Goal: Task Accomplishment & Management: Manage account settings

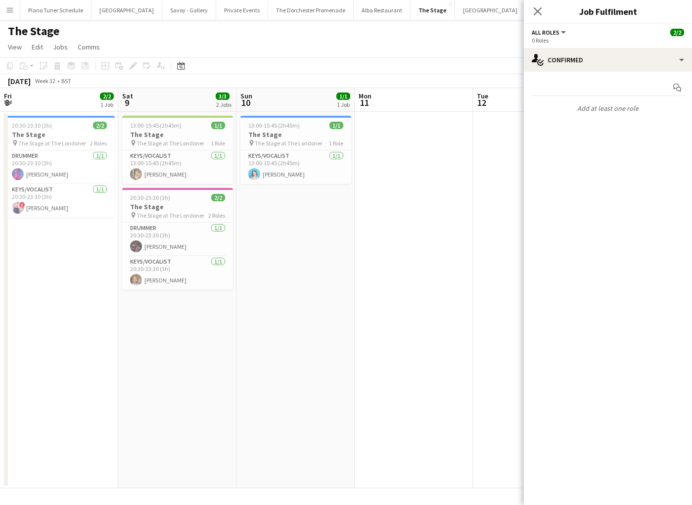
scroll to position [0, 274]
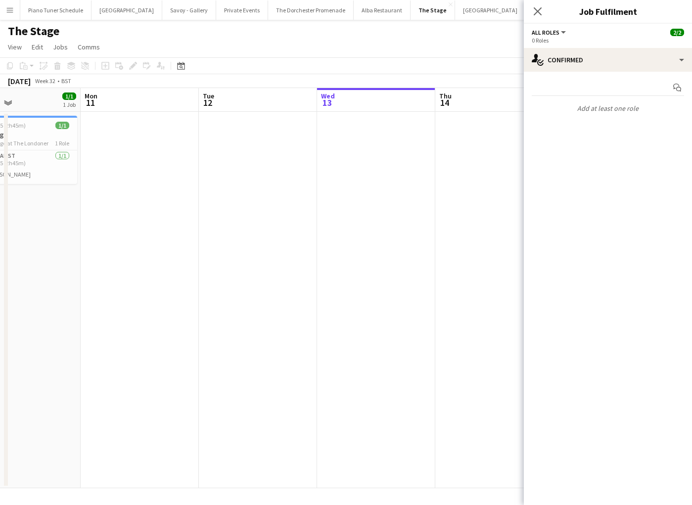
click at [18, 15] on button "Menu" at bounding box center [10, 10] width 20 height 20
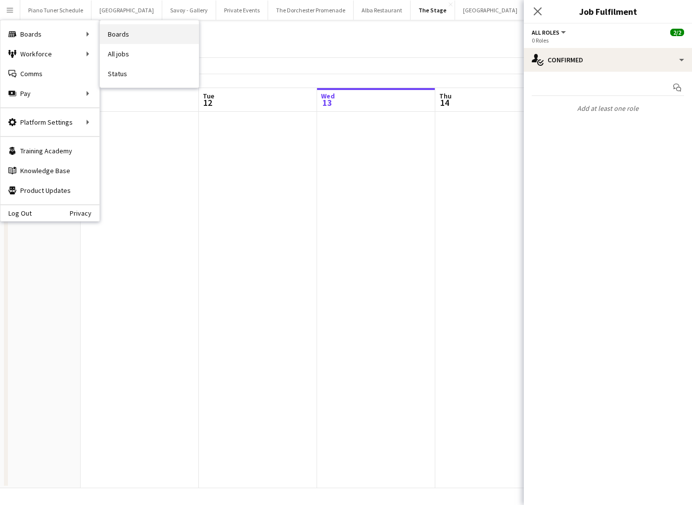
click at [120, 28] on link "Boards" at bounding box center [149, 34] width 99 height 20
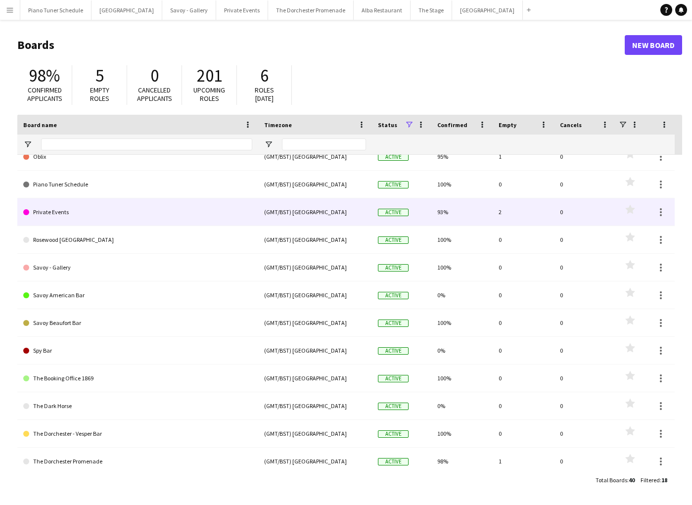
scroll to position [13, 0]
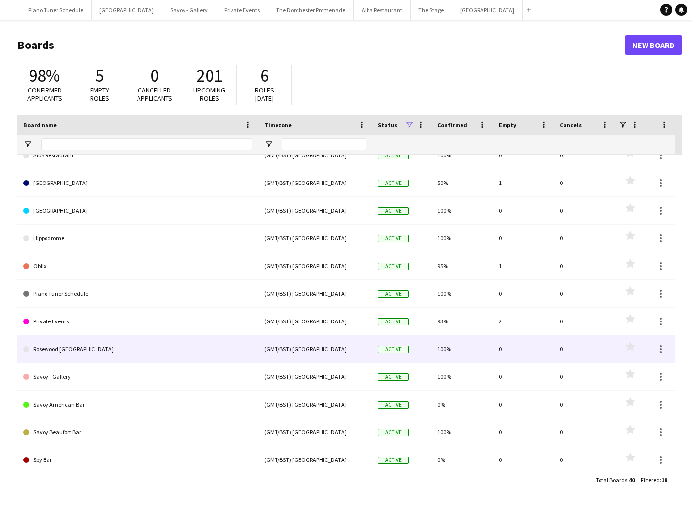
click at [105, 346] on link "Rosewood [GEOGRAPHIC_DATA]" at bounding box center [137, 349] width 229 height 28
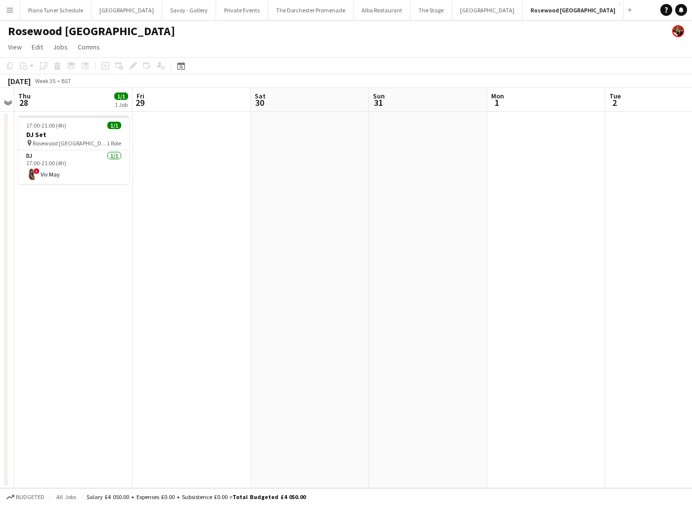
scroll to position [0, 315]
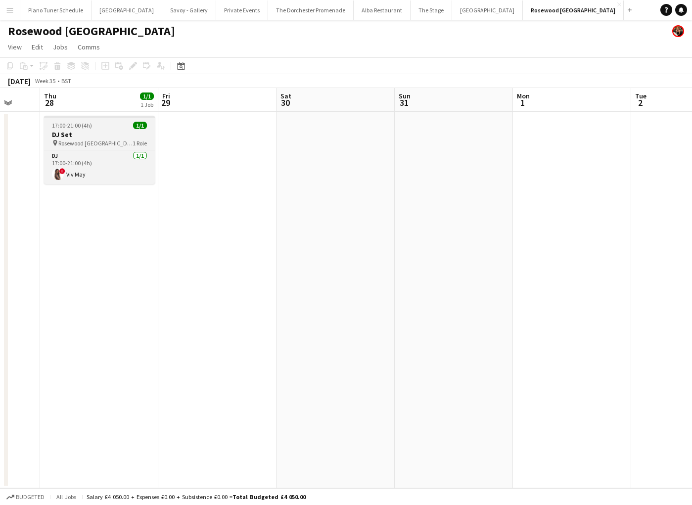
click at [107, 127] on div "17:00-21:00 (4h) 1/1" at bounding box center [99, 125] width 111 height 7
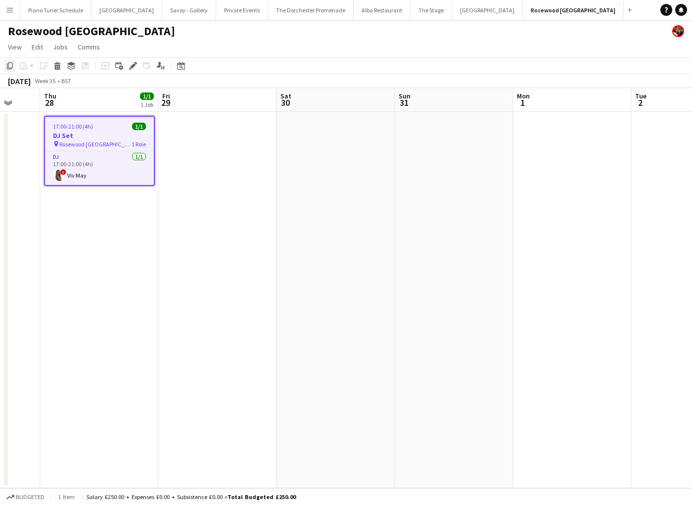
click at [11, 67] on icon at bounding box center [10, 65] width 6 height 7
click at [105, 168] on app-card-role "DJ [DATE] 17:00-21:00 (4h) ! Viv May" at bounding box center [99, 168] width 109 height 34
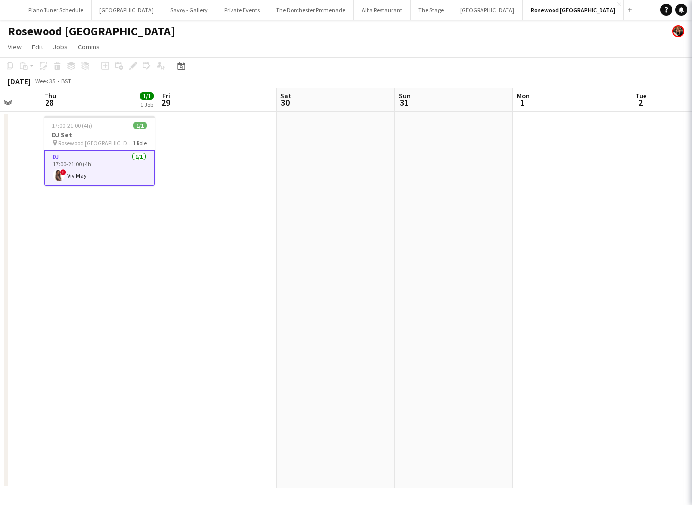
scroll to position [0, 314]
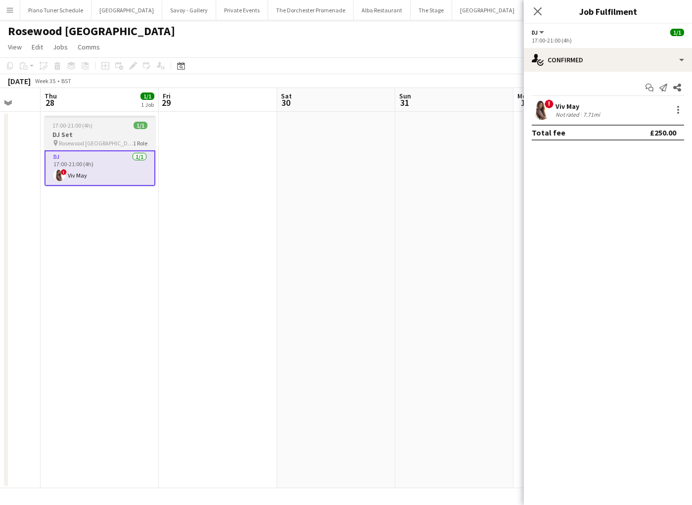
click at [107, 124] on div "17:00-21:00 (4h) 1/1" at bounding box center [100, 125] width 111 height 7
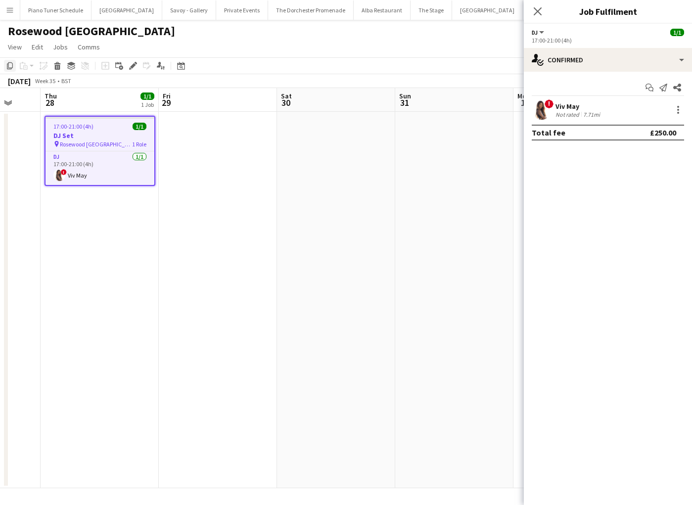
click at [10, 69] on icon at bounding box center [10, 65] width 6 height 7
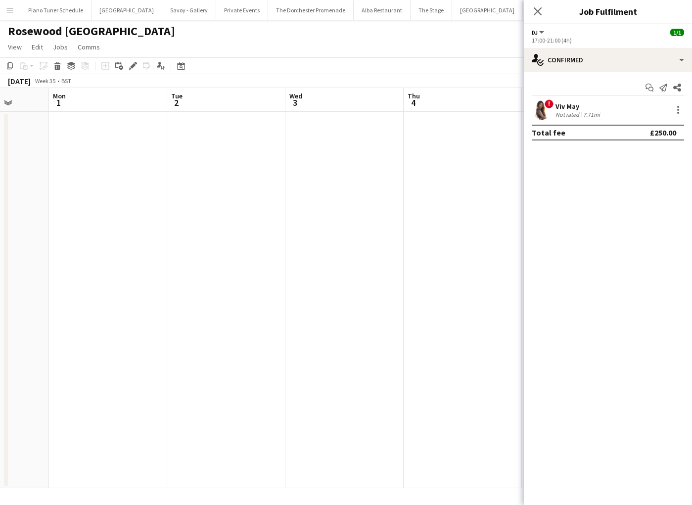
scroll to position [0, 314]
click at [315, 151] on app-date-cell at bounding box center [336, 300] width 118 height 376
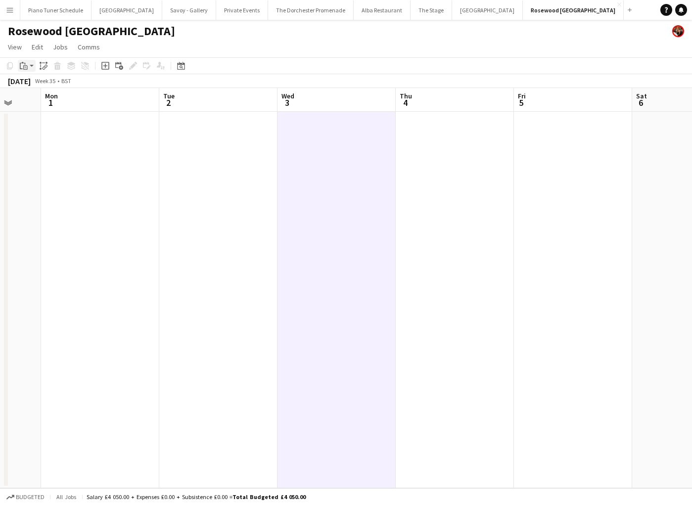
click at [26, 66] on icon "Paste" at bounding box center [24, 66] width 8 height 8
click at [31, 85] on link "Paste Command V" at bounding box center [65, 84] width 78 height 9
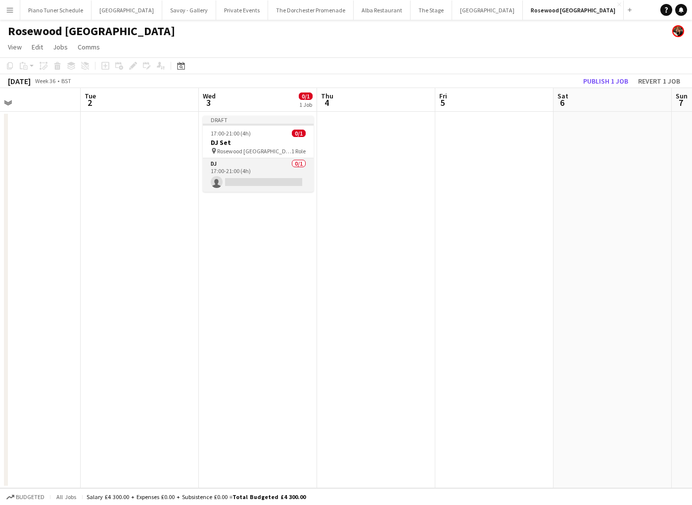
scroll to position [0, 396]
click at [273, 124] on div at bounding box center [254, 125] width 111 height 2
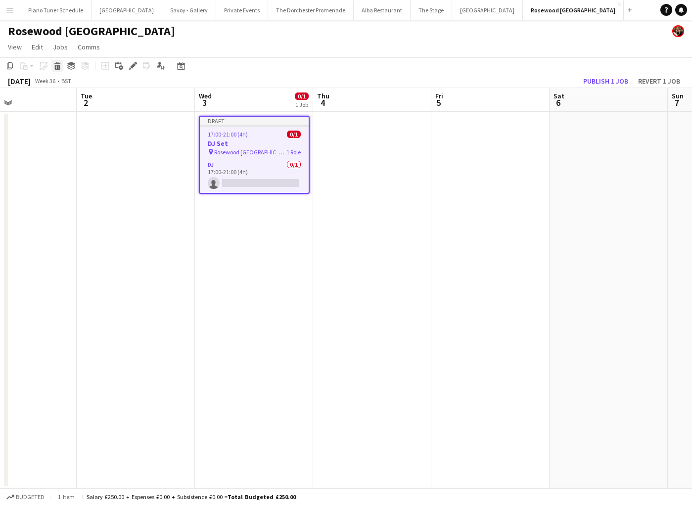
click at [56, 68] on icon "Delete" at bounding box center [57, 66] width 8 height 8
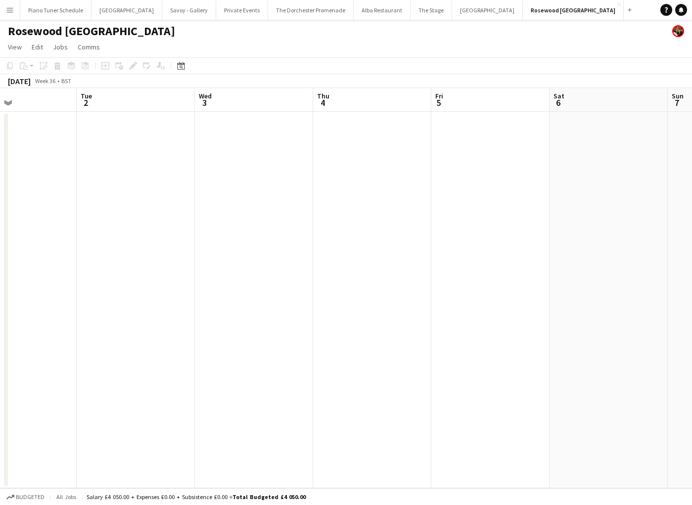
click at [376, 148] on app-date-cell at bounding box center [372, 300] width 118 height 376
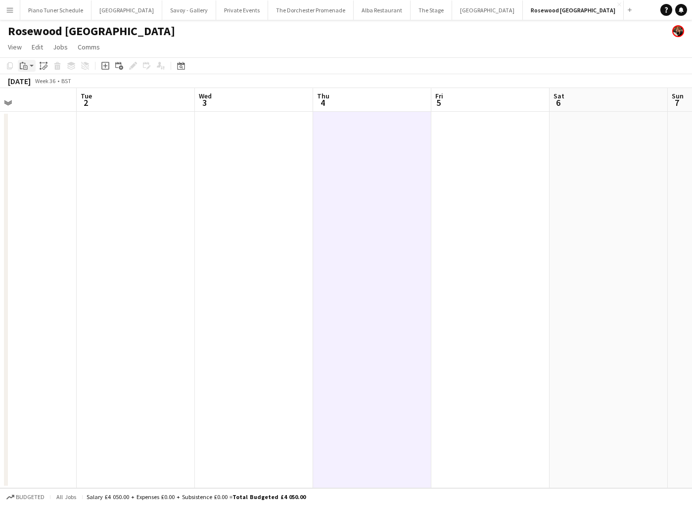
click at [22, 65] on icon "Paste" at bounding box center [24, 66] width 8 height 8
click at [40, 83] on link "Paste Command V" at bounding box center [65, 84] width 78 height 9
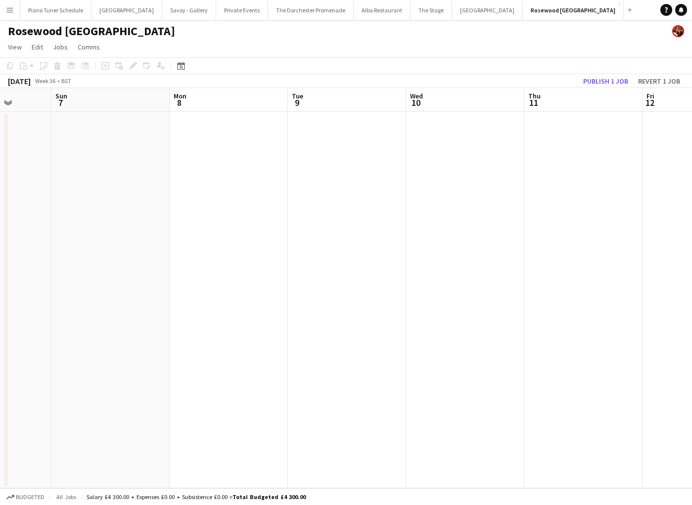
scroll to position [0, 316]
click at [534, 147] on app-date-cell at bounding box center [570, 300] width 118 height 376
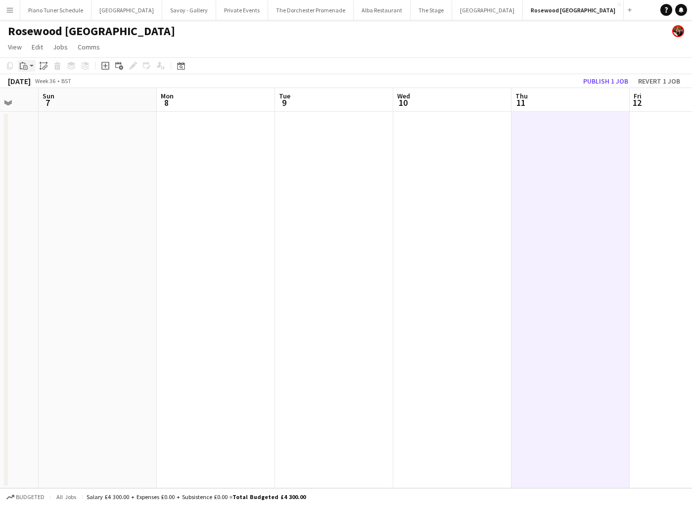
click at [22, 66] on icon "Paste" at bounding box center [24, 66] width 8 height 8
click at [33, 87] on link "Paste Command V" at bounding box center [65, 84] width 78 height 9
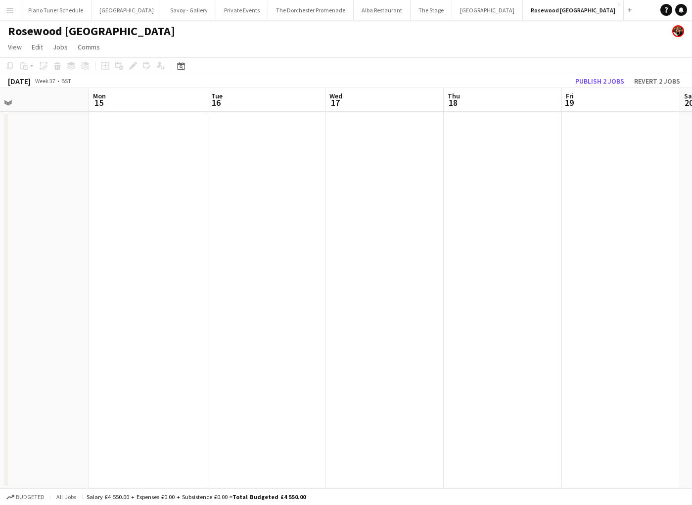
scroll to position [0, 385]
click at [460, 144] on app-date-cell at bounding box center [502, 300] width 118 height 376
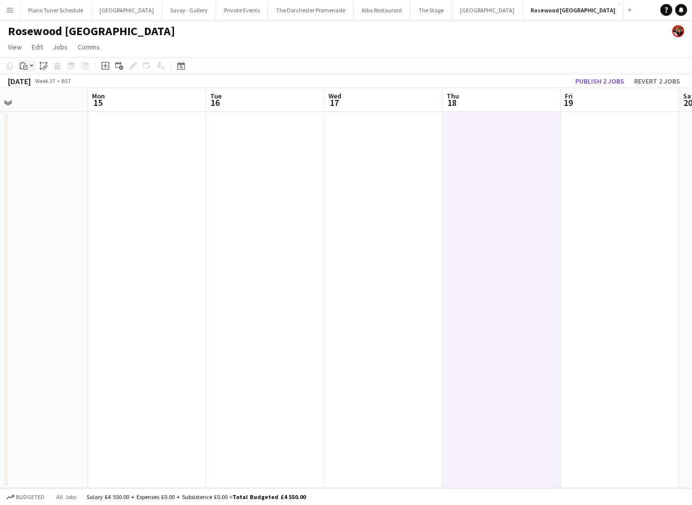
click at [28, 64] on div "Paste" at bounding box center [24, 66] width 12 height 12
click at [32, 88] on link "Paste Command V" at bounding box center [65, 84] width 78 height 9
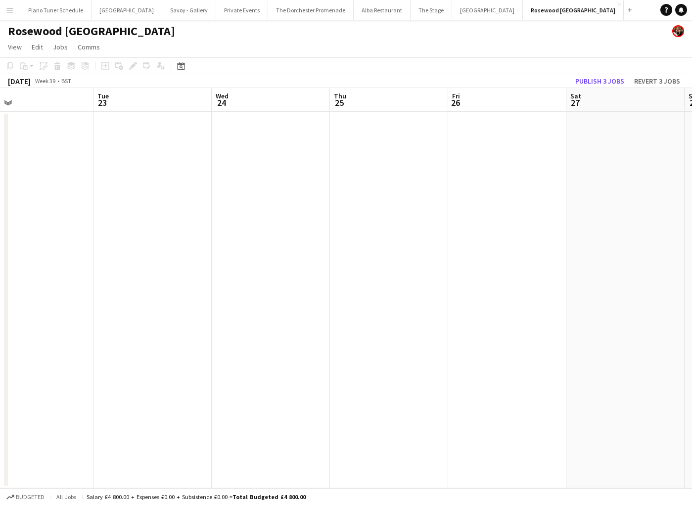
scroll to position [0, 403]
click at [347, 138] on app-date-cell at bounding box center [365, 300] width 118 height 376
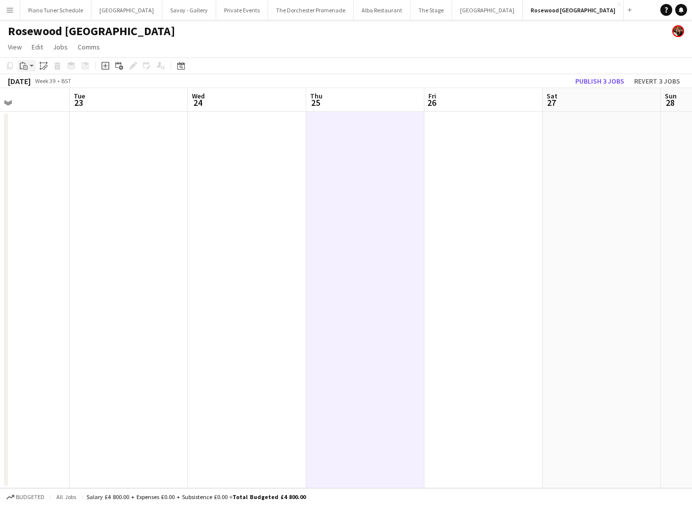
click at [22, 65] on icon "Paste" at bounding box center [24, 66] width 8 height 8
click at [30, 87] on link "Paste Command V" at bounding box center [65, 84] width 78 height 9
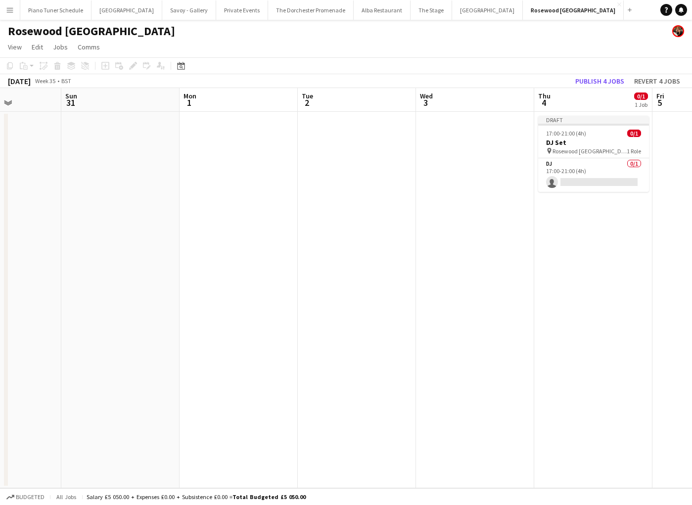
scroll to position [0, 293]
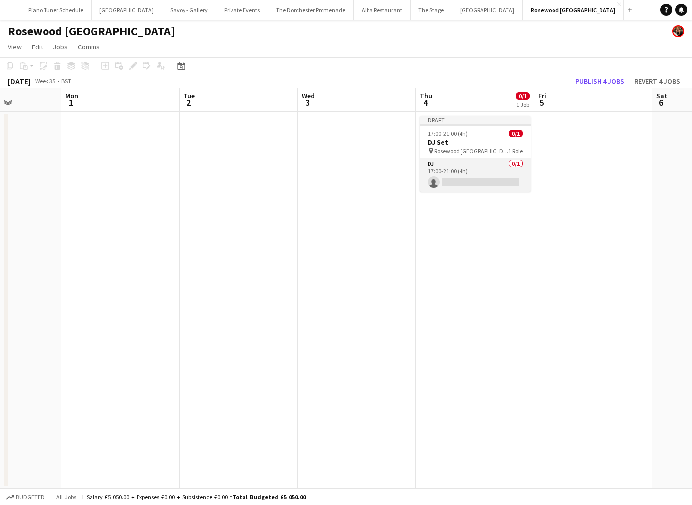
click at [461, 183] on app-card-role "DJ 0/1 17:00-21:00 (4h) single-neutral-actions" at bounding box center [475, 175] width 111 height 34
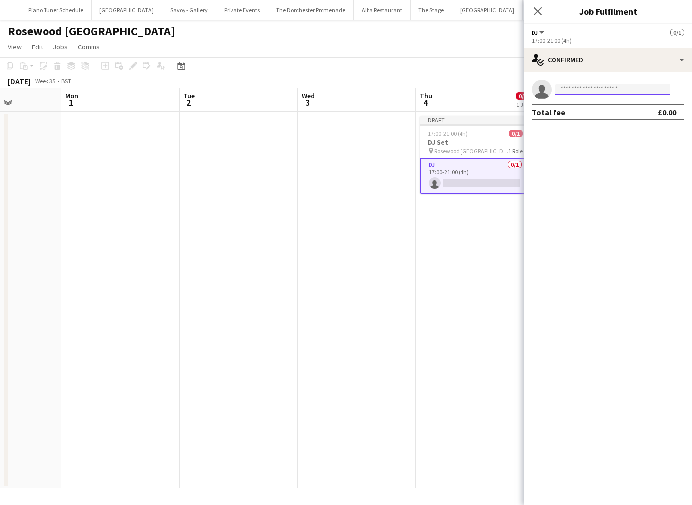
click at [579, 93] on input at bounding box center [612, 90] width 115 height 12
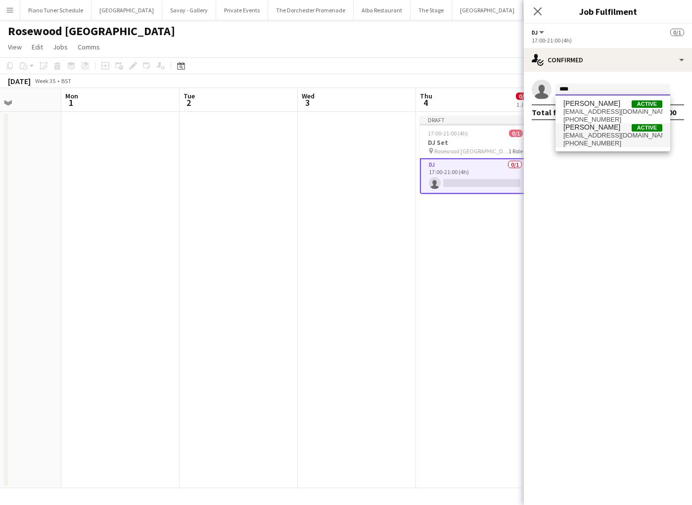
type input "****"
click at [609, 131] on span "[PERSON_NAME]" at bounding box center [591, 127] width 57 height 8
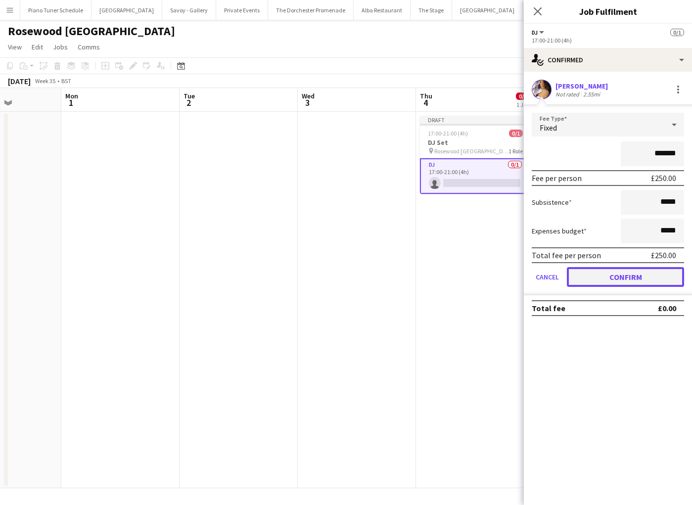
click at [587, 274] on button "Confirm" at bounding box center [625, 277] width 117 height 20
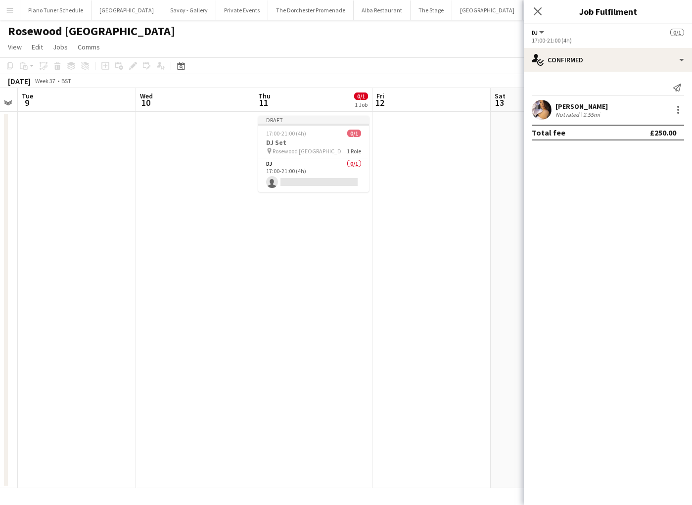
scroll to position [0, 391]
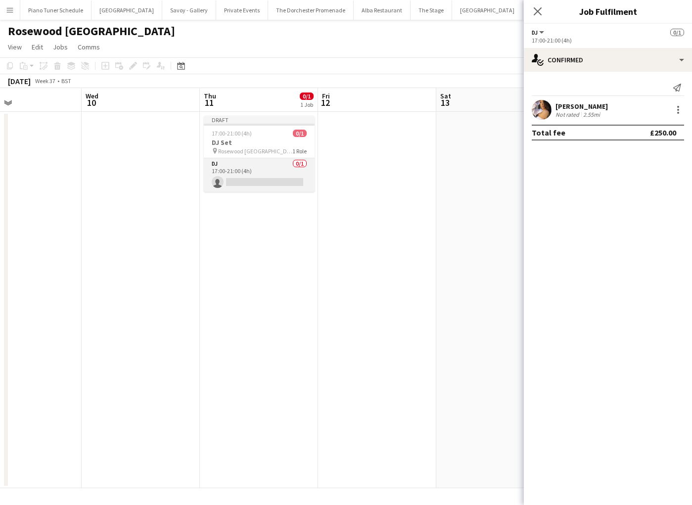
click at [262, 184] on app-card-role "DJ 0/1 17:00-21:00 (4h) single-neutral-actions" at bounding box center [259, 175] width 111 height 34
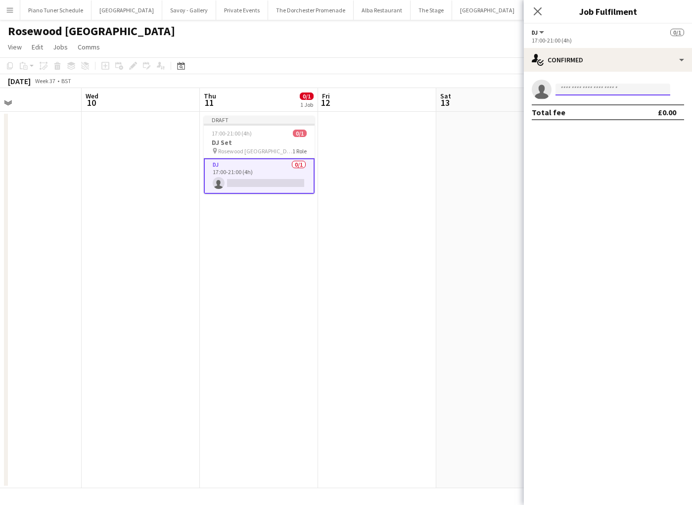
click at [577, 90] on input at bounding box center [612, 90] width 115 height 12
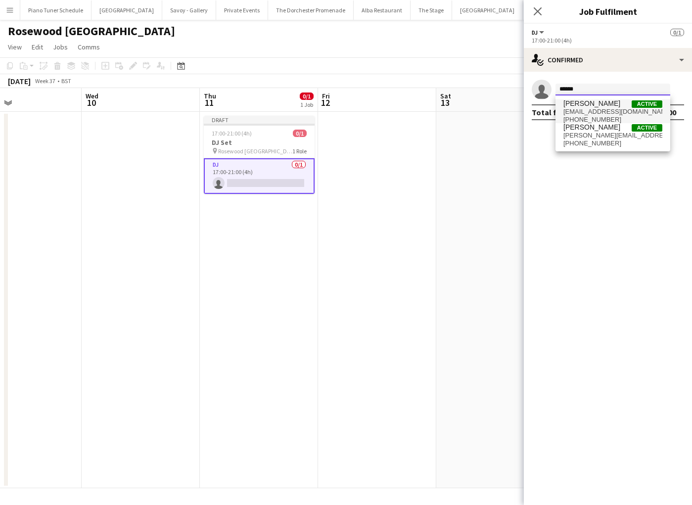
type input "******"
click at [611, 104] on span "[PERSON_NAME]" at bounding box center [591, 103] width 57 height 8
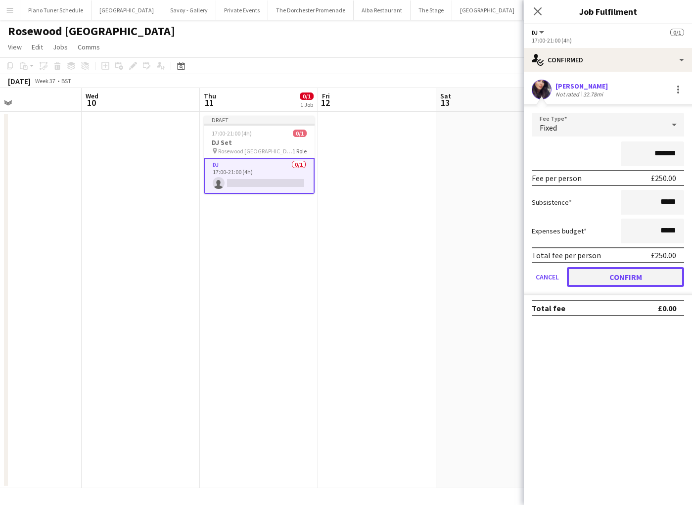
click at [616, 275] on button "Confirm" at bounding box center [625, 277] width 117 height 20
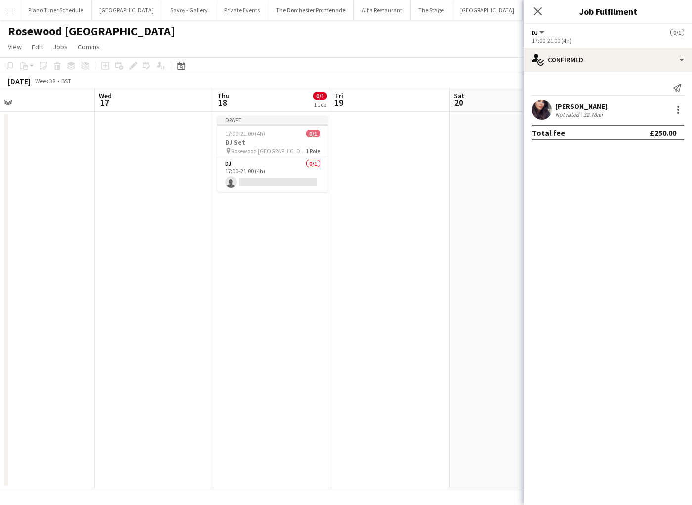
scroll to position [0, 348]
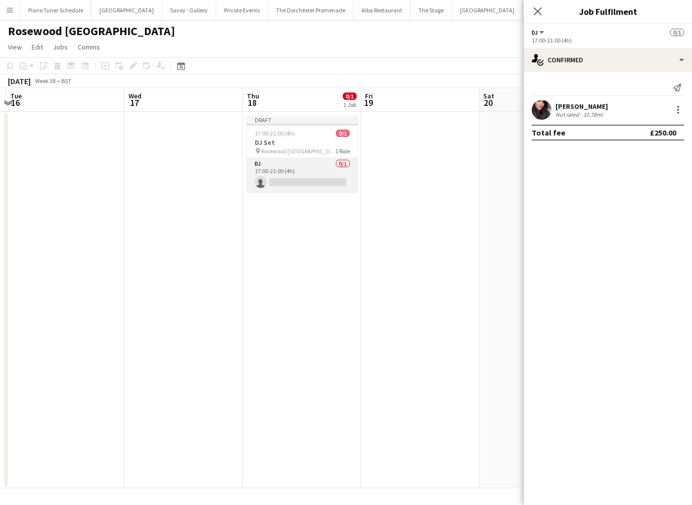
click at [312, 177] on app-card-role "DJ 0/1 17:00-21:00 (4h) single-neutral-actions" at bounding box center [302, 175] width 111 height 34
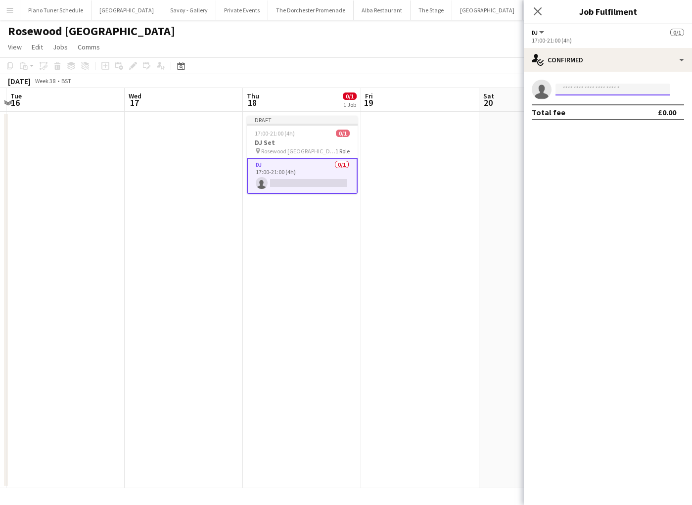
click at [591, 92] on input at bounding box center [612, 90] width 115 height 12
drag, startPoint x: 590, startPoint y: 89, endPoint x: 401, endPoint y: 72, distance: 189.2
click at [422, 74] on body "Menu Boards Boards Boards All jobs Status Workforce Workforce My Workforce Recr…" at bounding box center [346, 252] width 692 height 505
type input "*"
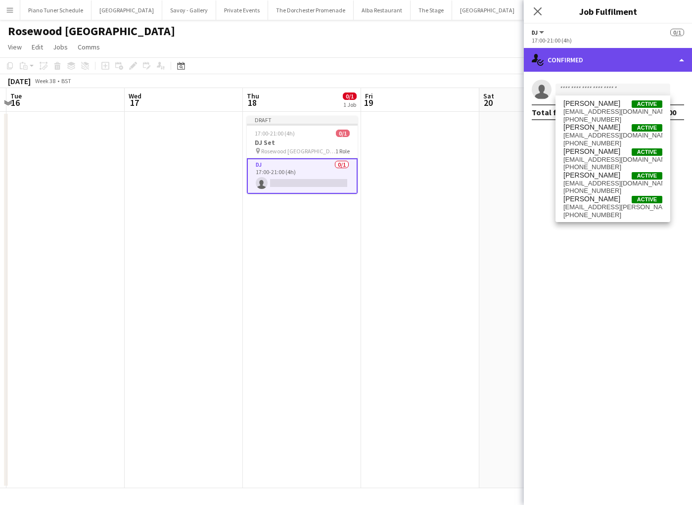
click at [674, 66] on div "single-neutral-actions-check-2 Confirmed" at bounding box center [608, 60] width 168 height 24
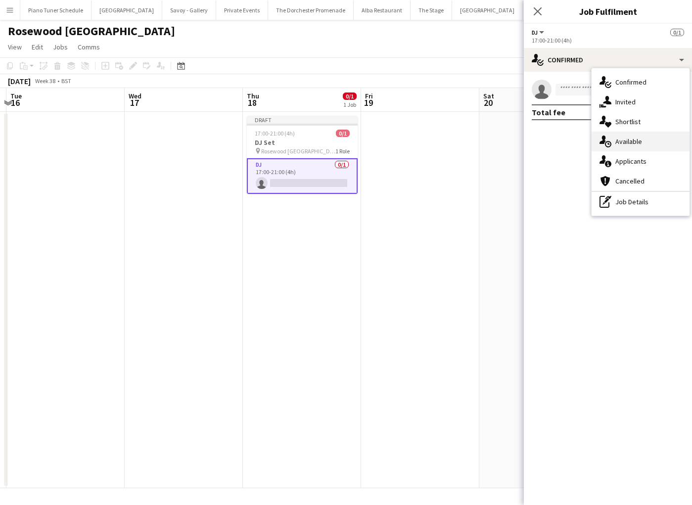
click at [632, 146] on div "single-neutral-actions-upload Available" at bounding box center [641, 142] width 98 height 20
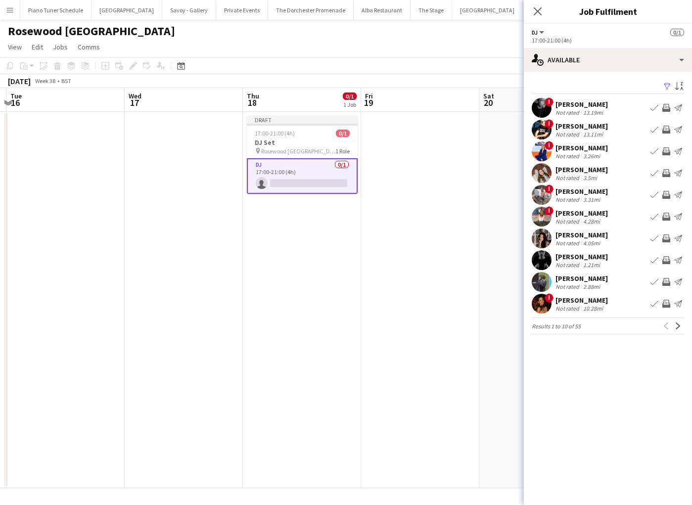
click at [580, 234] on div "[PERSON_NAME]" at bounding box center [581, 234] width 52 height 9
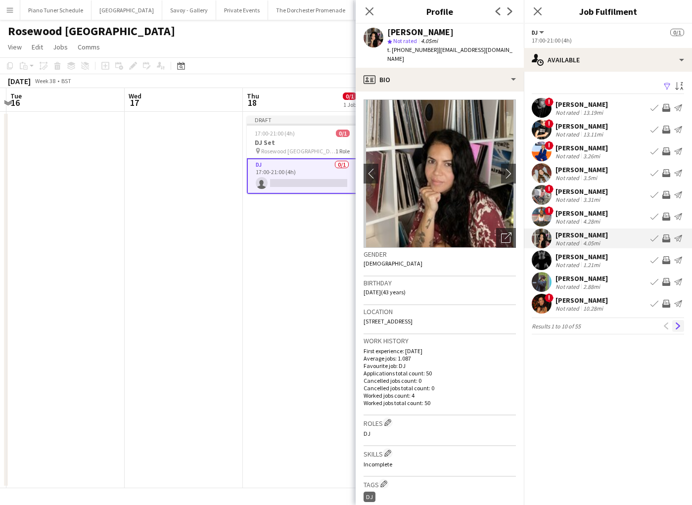
click at [679, 326] on app-icon "Next" at bounding box center [678, 325] width 7 height 7
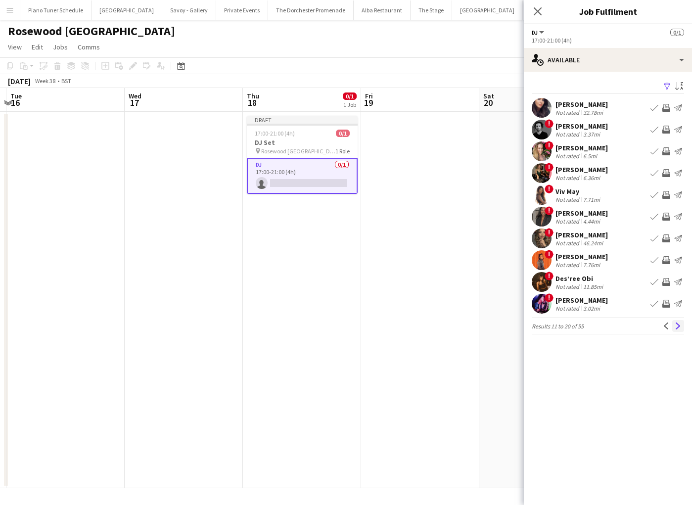
click at [682, 328] on button "Next" at bounding box center [678, 326] width 12 height 12
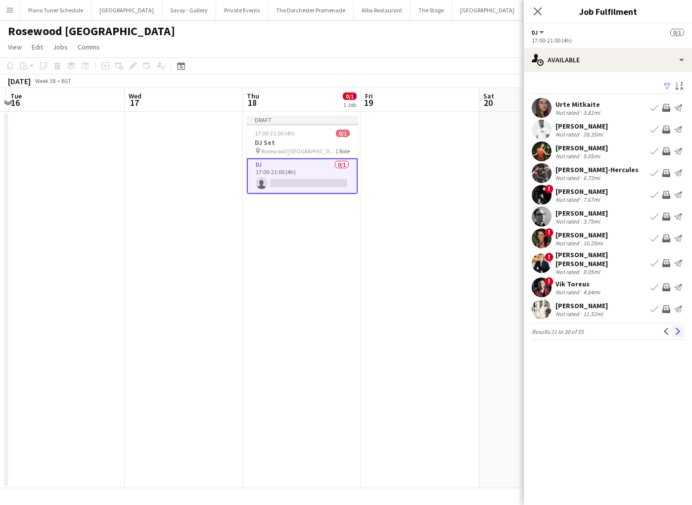
click at [677, 328] on app-icon "Next" at bounding box center [678, 331] width 7 height 7
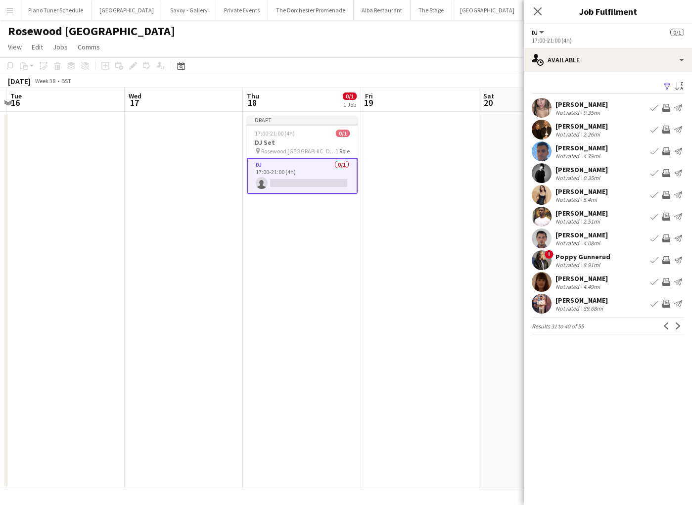
click at [677, 326] on app-icon "Next" at bounding box center [678, 325] width 7 height 7
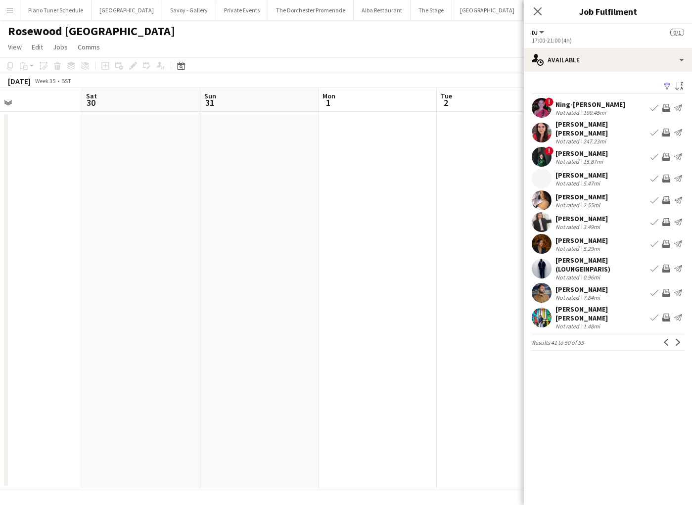
scroll to position [0, 253]
click at [676, 339] on app-icon "Next" at bounding box center [678, 342] width 7 height 7
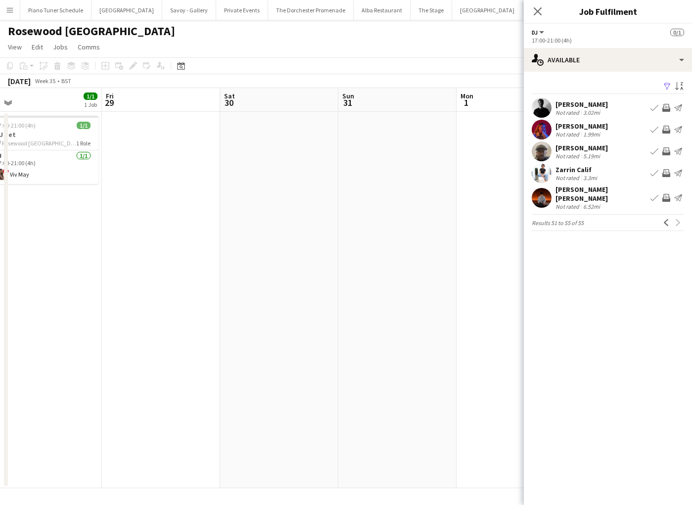
click at [372, 148] on app-date-cell at bounding box center [397, 300] width 118 height 376
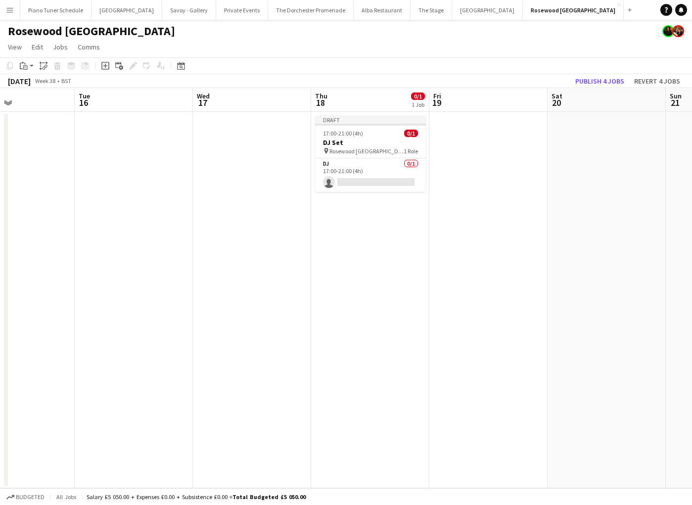
scroll to position [0, 271]
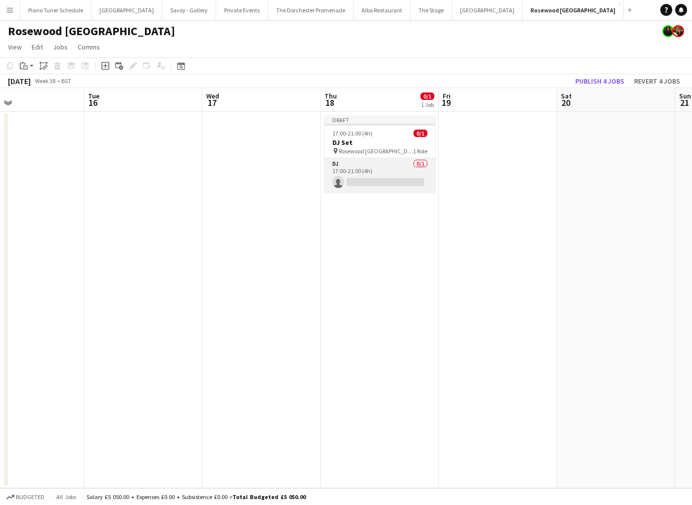
click at [388, 177] on app-card-role "DJ 0/1 17:00-21:00 (4h) single-neutral-actions" at bounding box center [379, 175] width 111 height 34
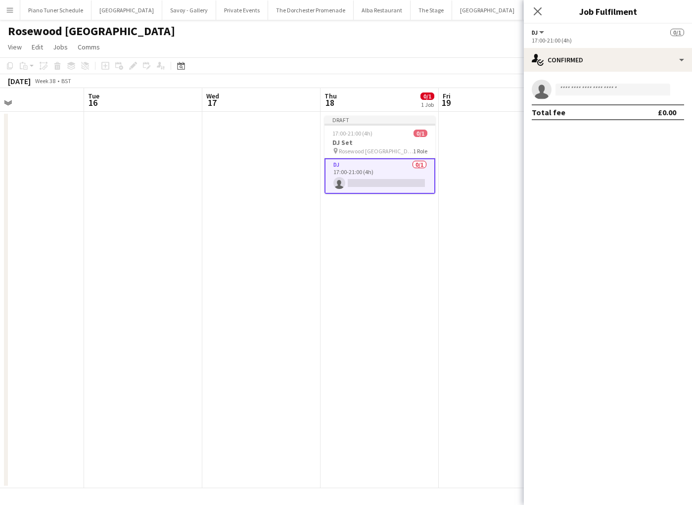
click at [366, 179] on app-card-role "DJ 0/1 17:00-21:00 (4h) single-neutral-actions" at bounding box center [379, 176] width 111 height 36
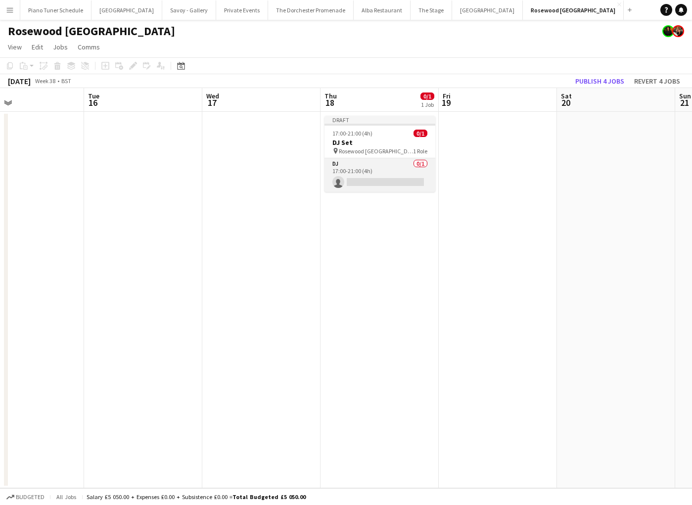
click at [378, 159] on app-card-role "DJ 0/1 17:00-21:00 (4h) single-neutral-actions" at bounding box center [379, 175] width 111 height 34
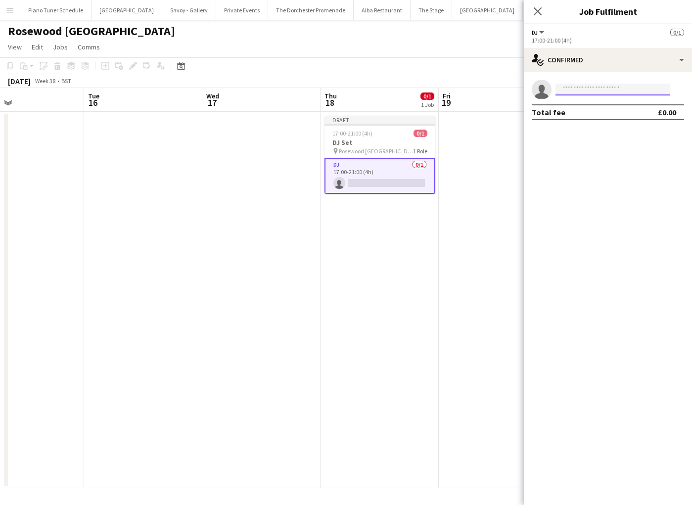
click at [580, 92] on input at bounding box center [612, 90] width 115 height 12
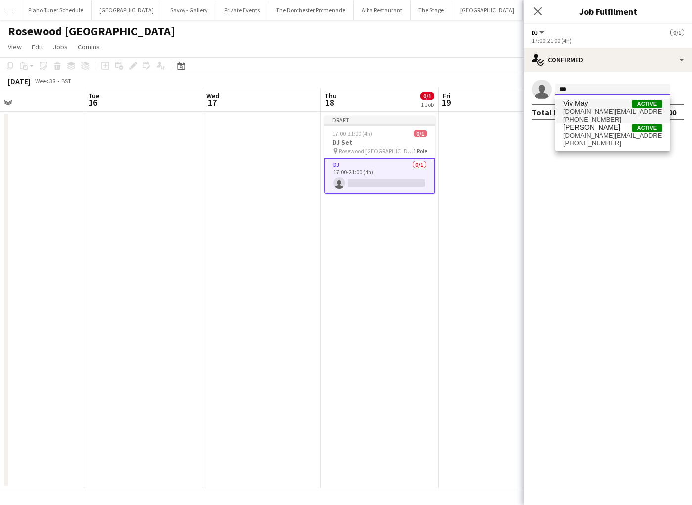
type input "***"
click at [615, 111] on span "[DOMAIN_NAME][EMAIL_ADDRESS][DOMAIN_NAME]" at bounding box center [612, 112] width 99 height 8
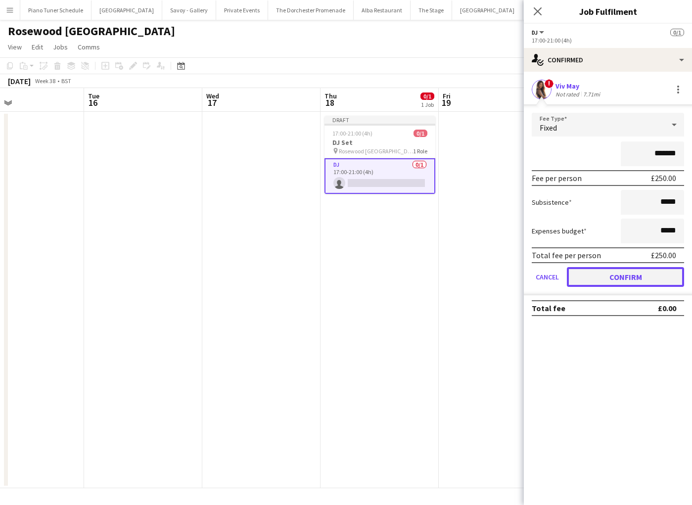
click at [591, 276] on button "Confirm" at bounding box center [625, 277] width 117 height 20
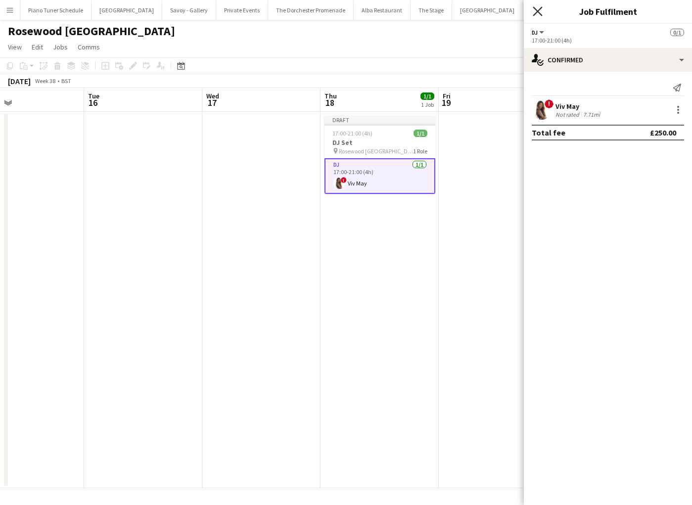
click at [539, 10] on icon "Close pop-in" at bounding box center [537, 10] width 9 height 9
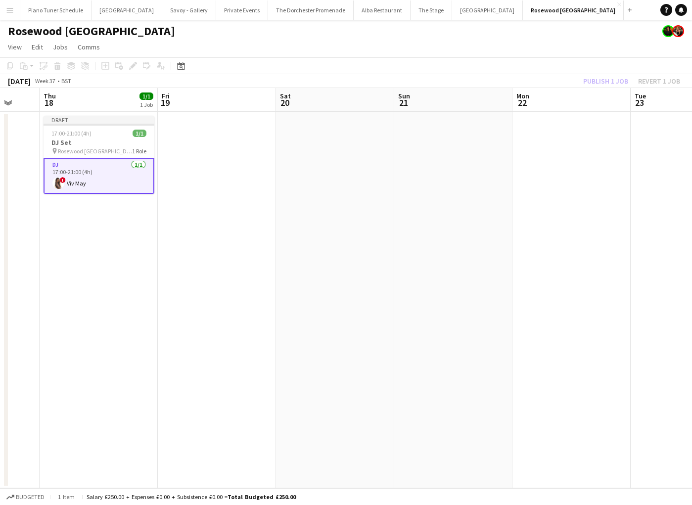
scroll to position [0, 336]
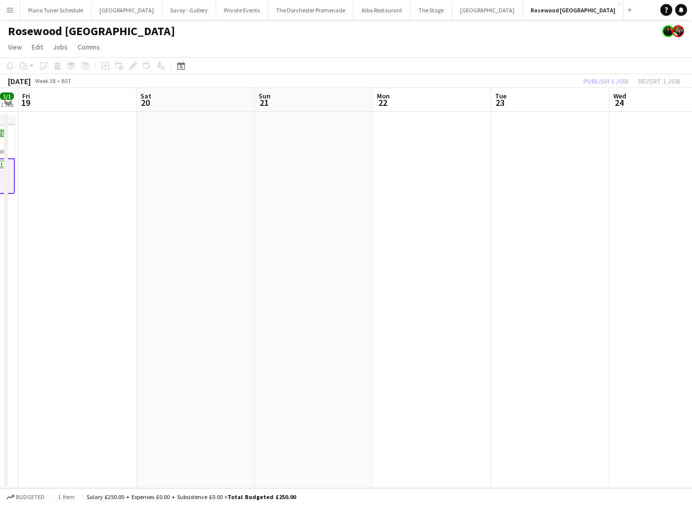
click at [446, 79] on div "[DATE] Week 38 • BST Publish 1 job Revert 1 job" at bounding box center [346, 81] width 692 height 14
click at [585, 81] on button "Publish 4 jobs" at bounding box center [599, 81] width 57 height 13
click at [225, 11] on button "Private Events Close" at bounding box center [242, 9] width 52 height 19
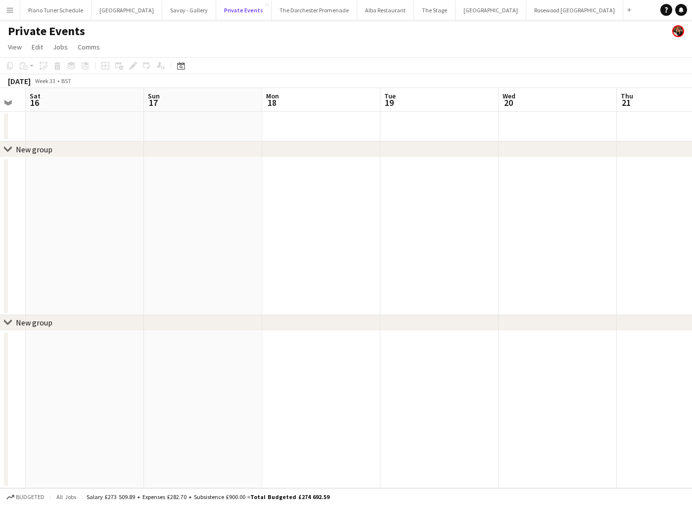
scroll to position [0, 210]
